Goal: Task Accomplishment & Management: Complete application form

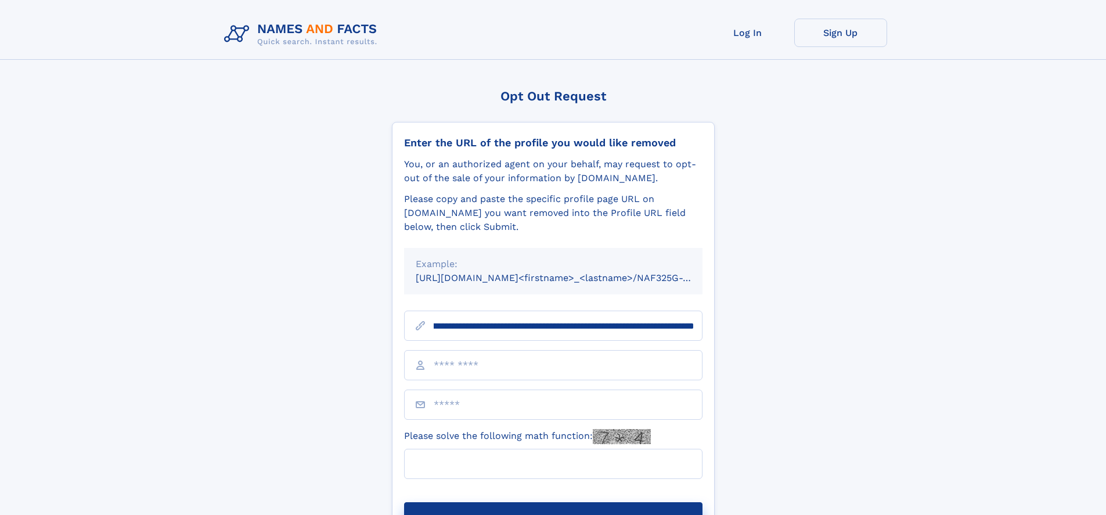
scroll to position [0, 129]
type input "**********"
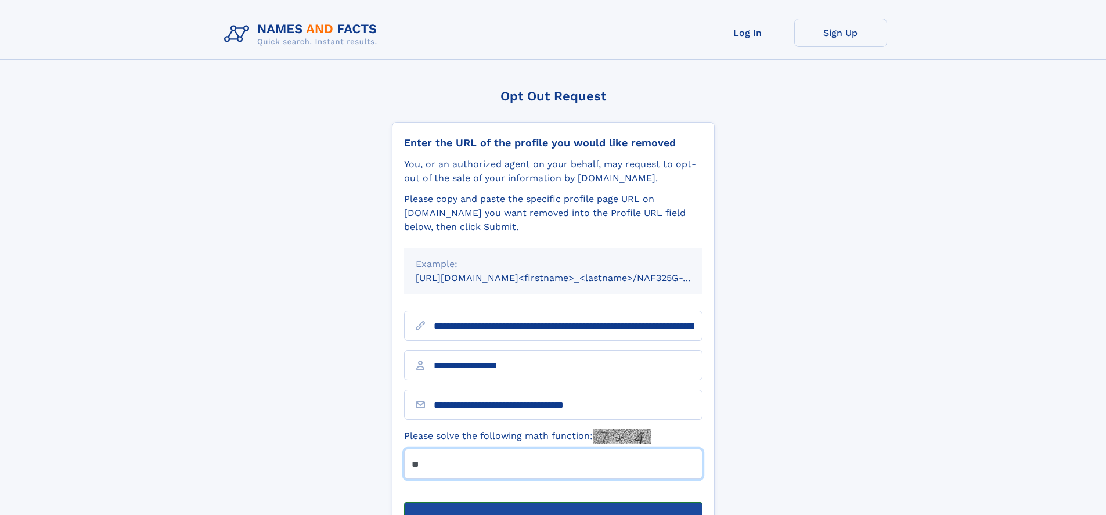
type input "**"
click at [552, 502] on button "Submit Opt Out Request" at bounding box center [553, 520] width 298 height 37
